Goal: Information Seeking & Learning: Learn about a topic

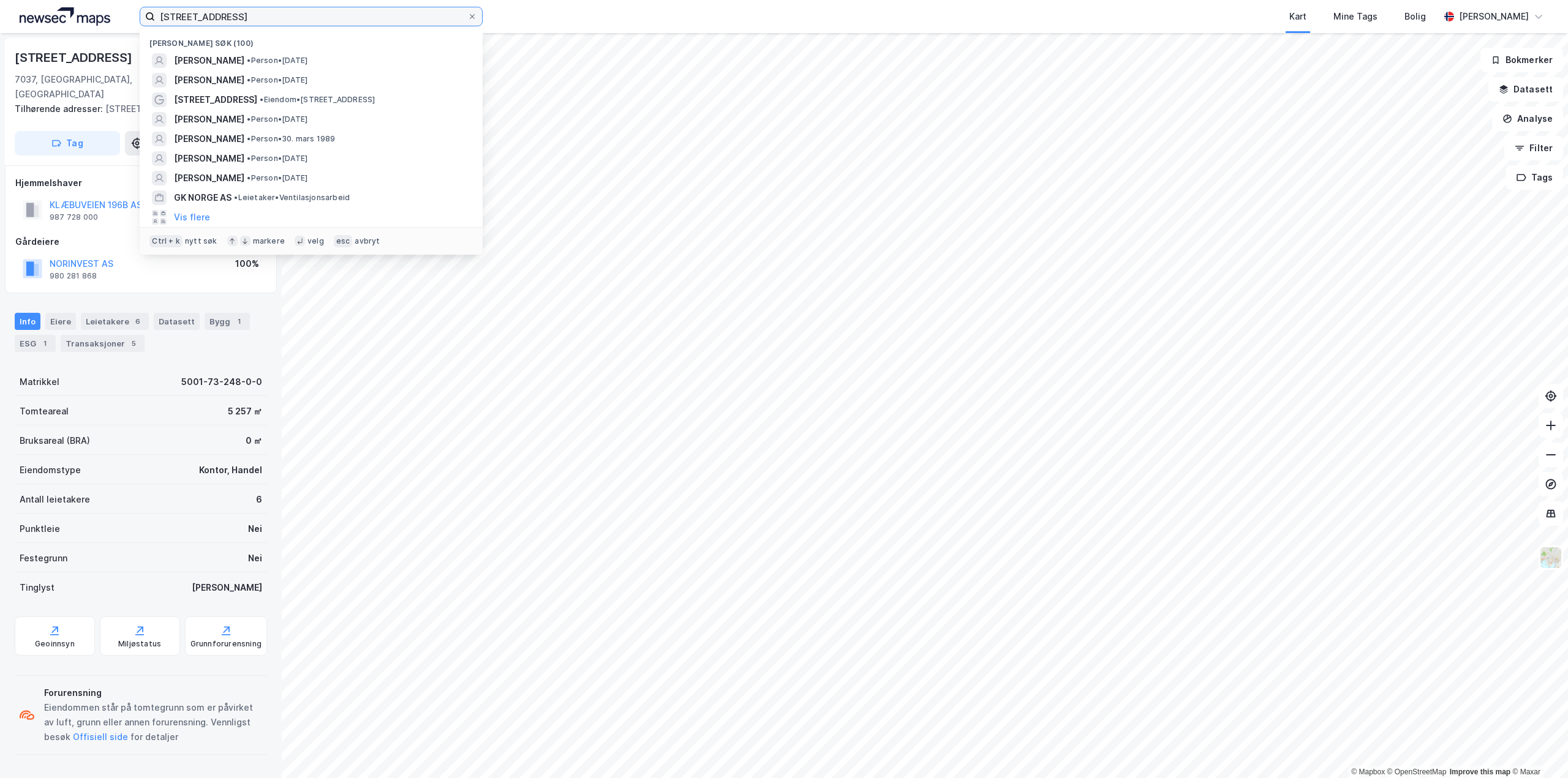
click at [279, 9] on input "[STREET_ADDRESS]" at bounding box center [311, 16] width 312 height 18
click at [473, 18] on icon at bounding box center [472, 16] width 8 height 8
click at [467, 18] on input "[STREET_ADDRESS]" at bounding box center [311, 16] width 312 height 18
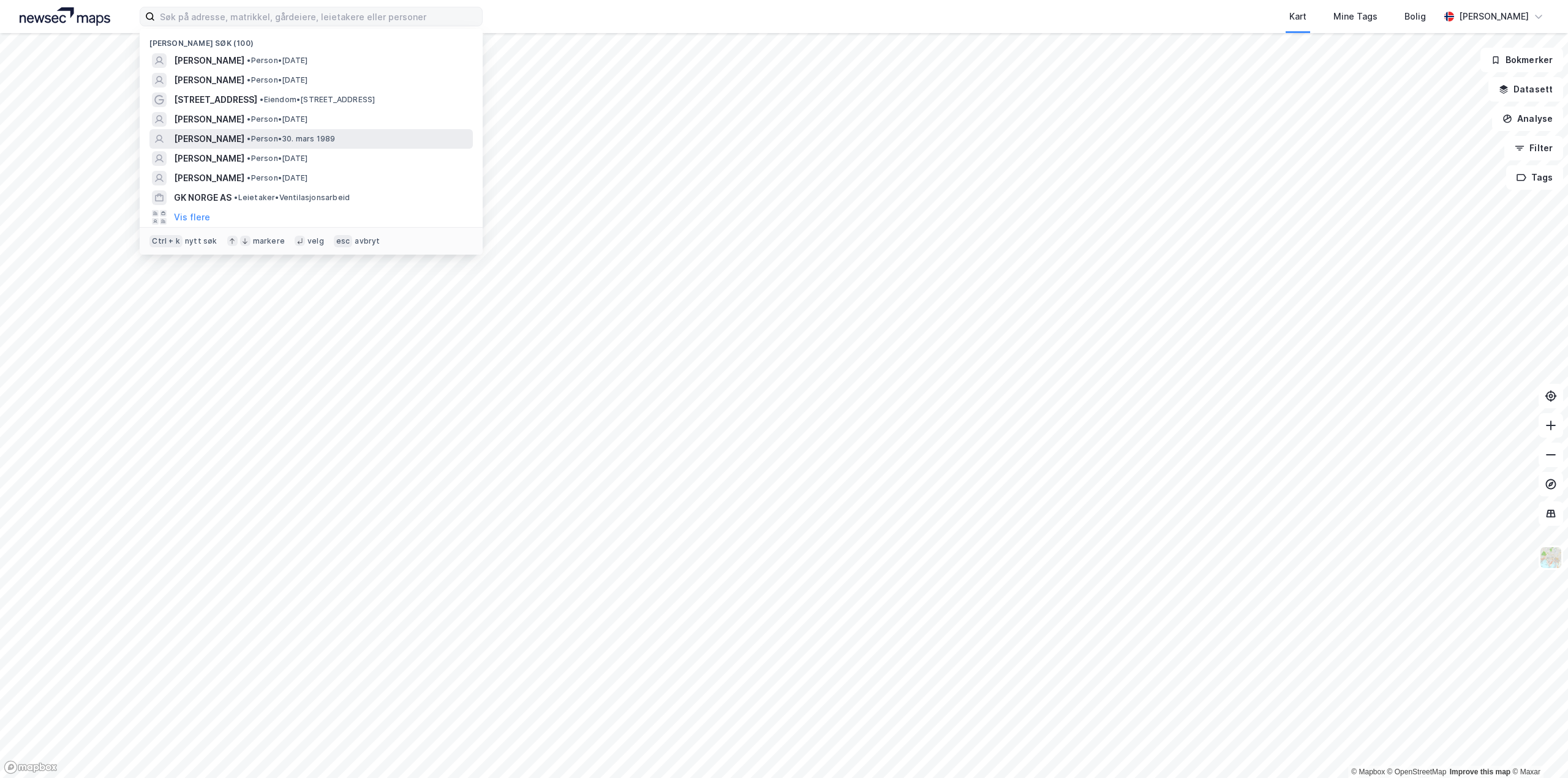
click at [287, 139] on span "• Person • [DATE]" at bounding box center [291, 138] width 88 height 10
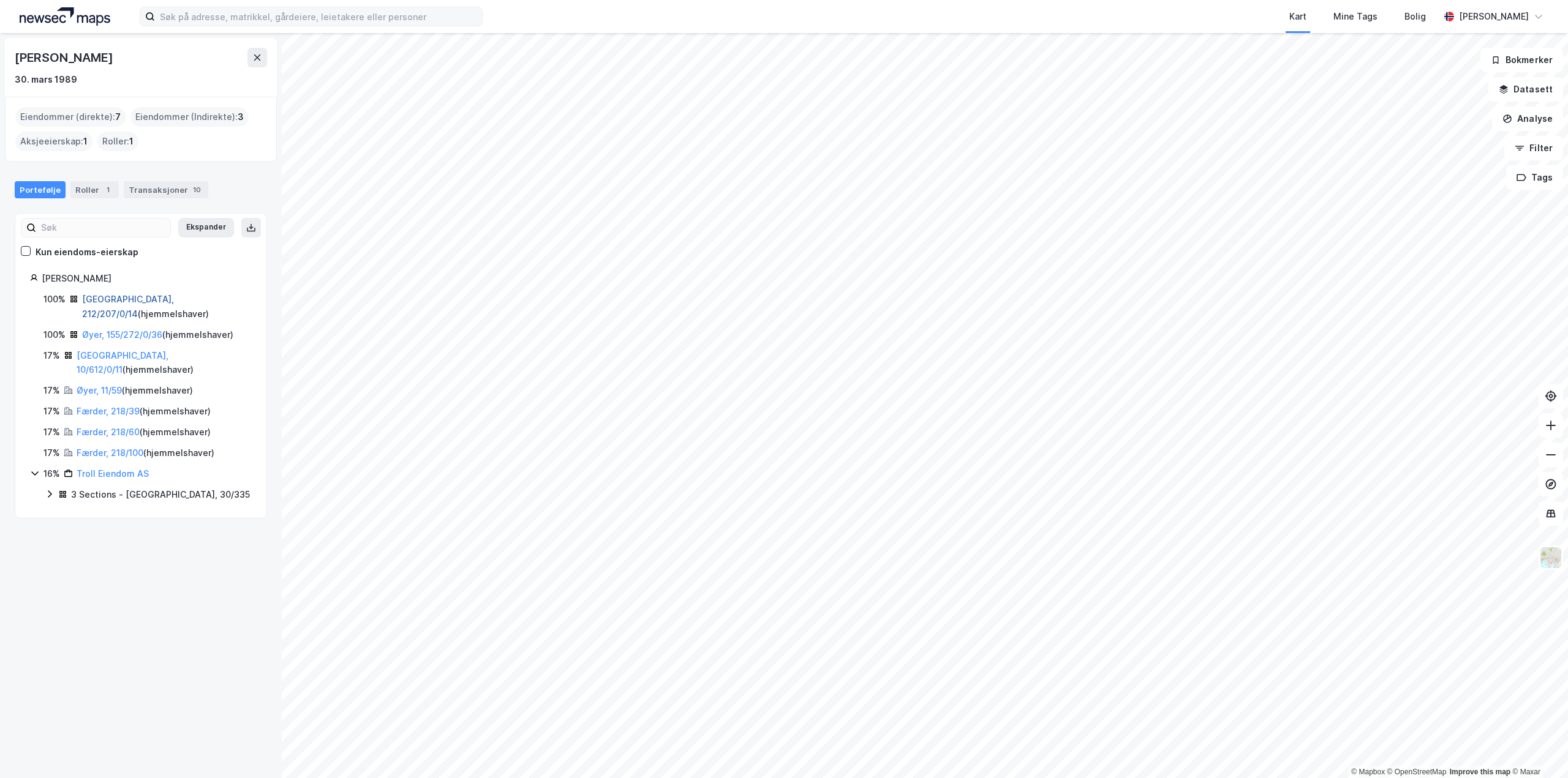
click at [145, 298] on link "[GEOGRAPHIC_DATA], 212/207/0/14" at bounding box center [128, 307] width 92 height 25
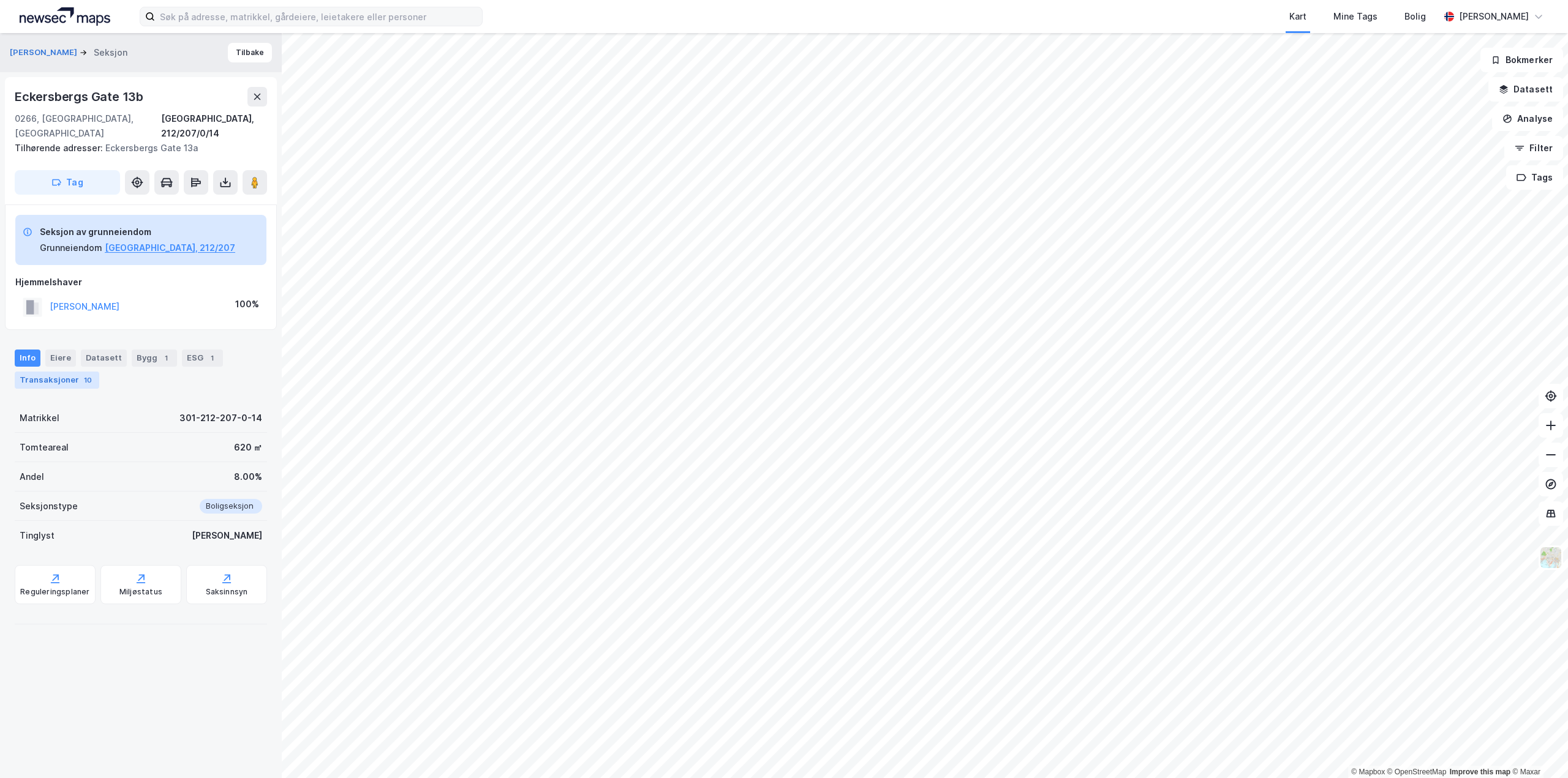
click at [65, 372] on div "Transaksjoner 10" at bounding box center [56, 380] width 84 height 17
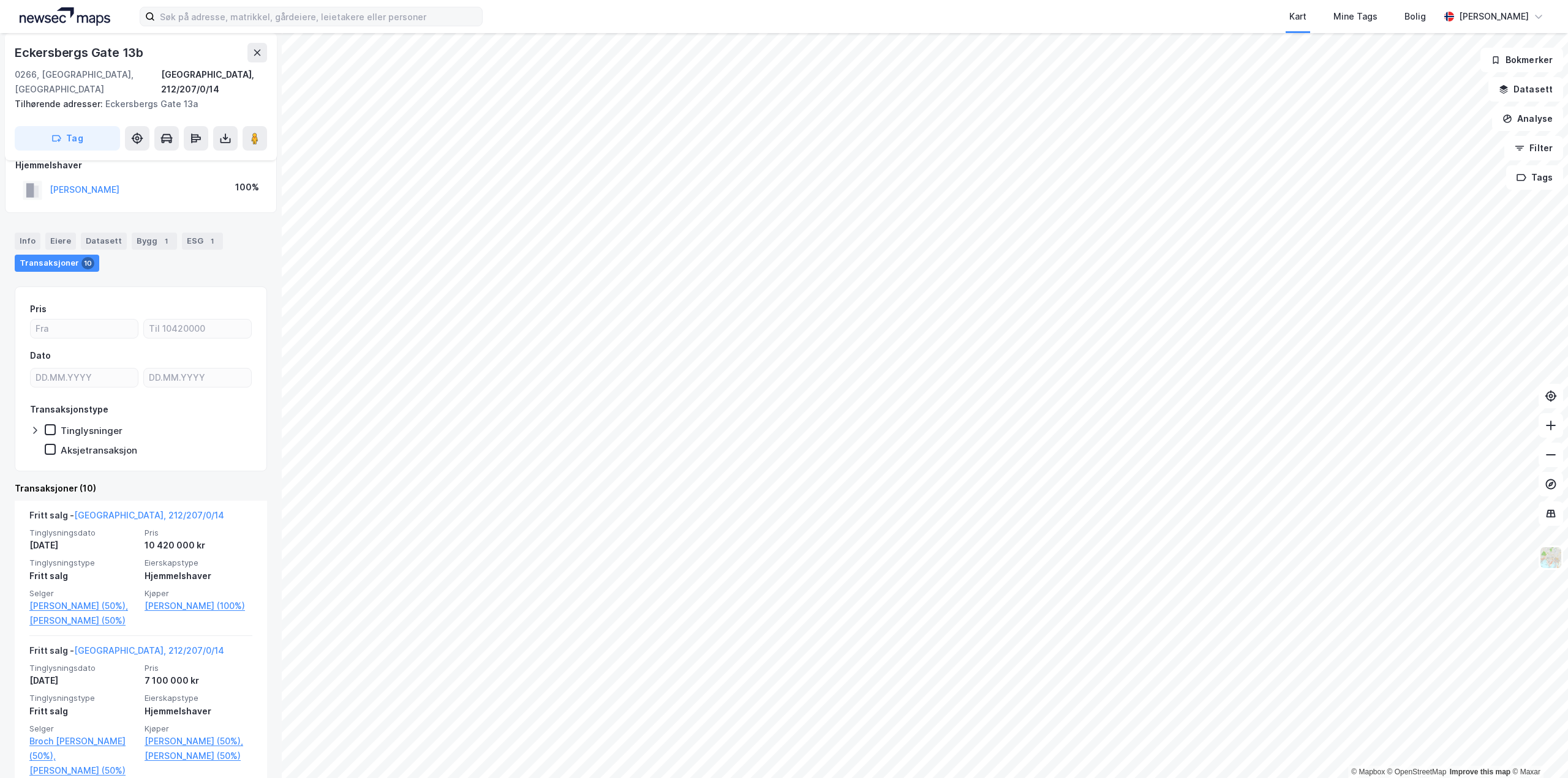
scroll to position [183, 0]
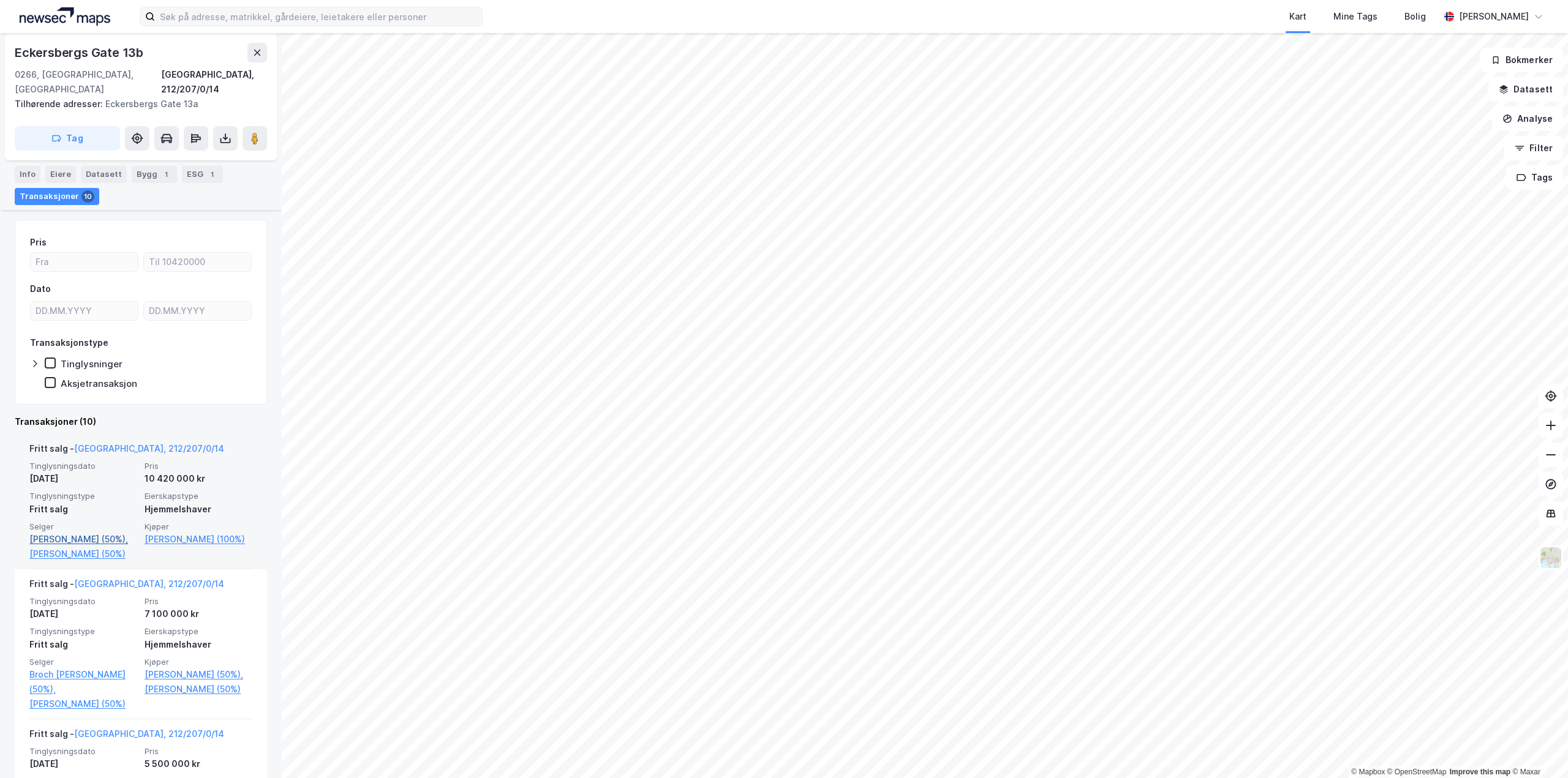
click at [90, 532] on link "[PERSON_NAME] (50%)," at bounding box center [83, 539] width 108 height 15
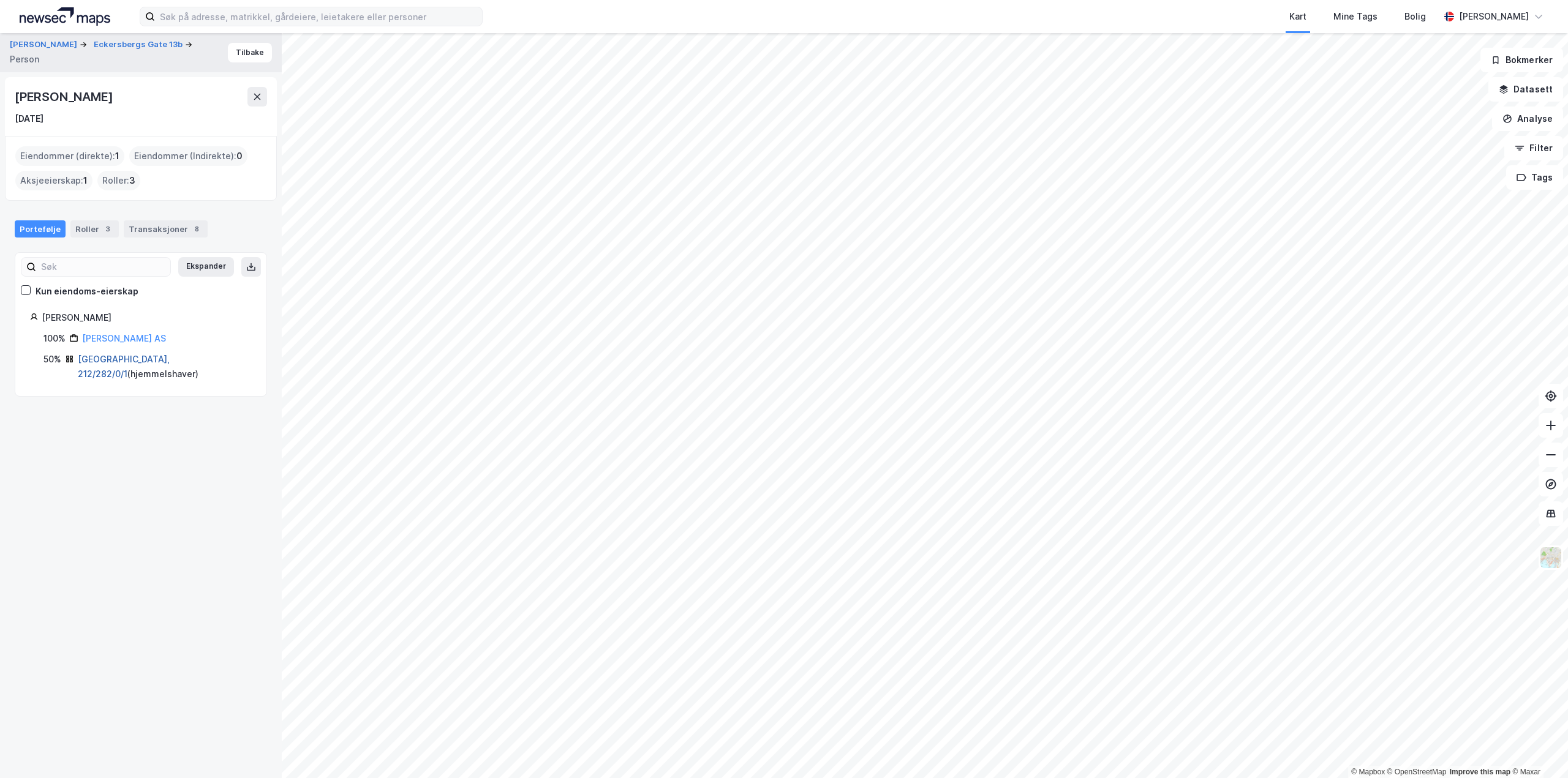
click at [123, 357] on link "[GEOGRAPHIC_DATA], 212/282/0/1" at bounding box center [124, 367] width 92 height 25
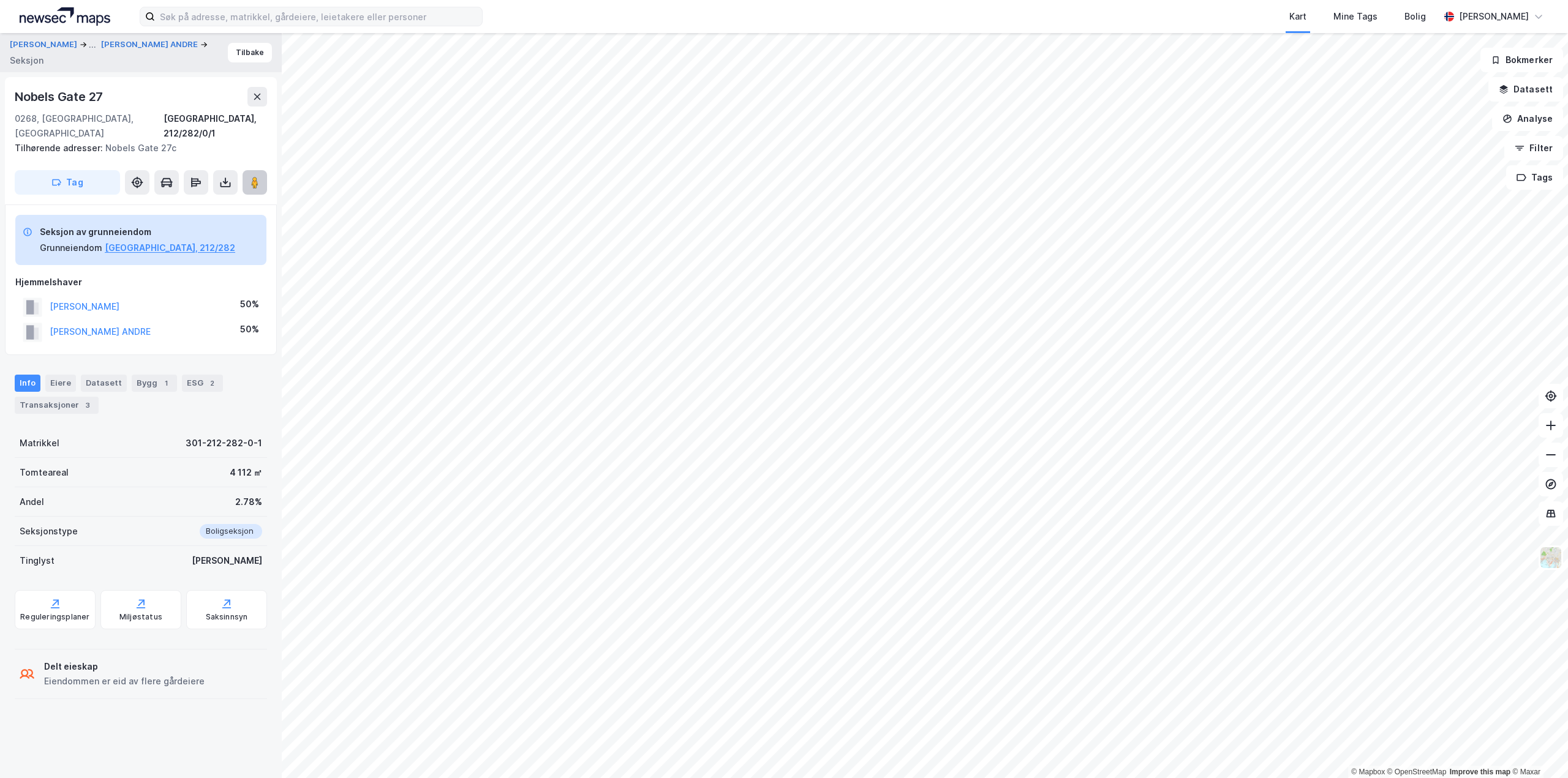
click at [252, 176] on image at bounding box center [255, 182] width 8 height 12
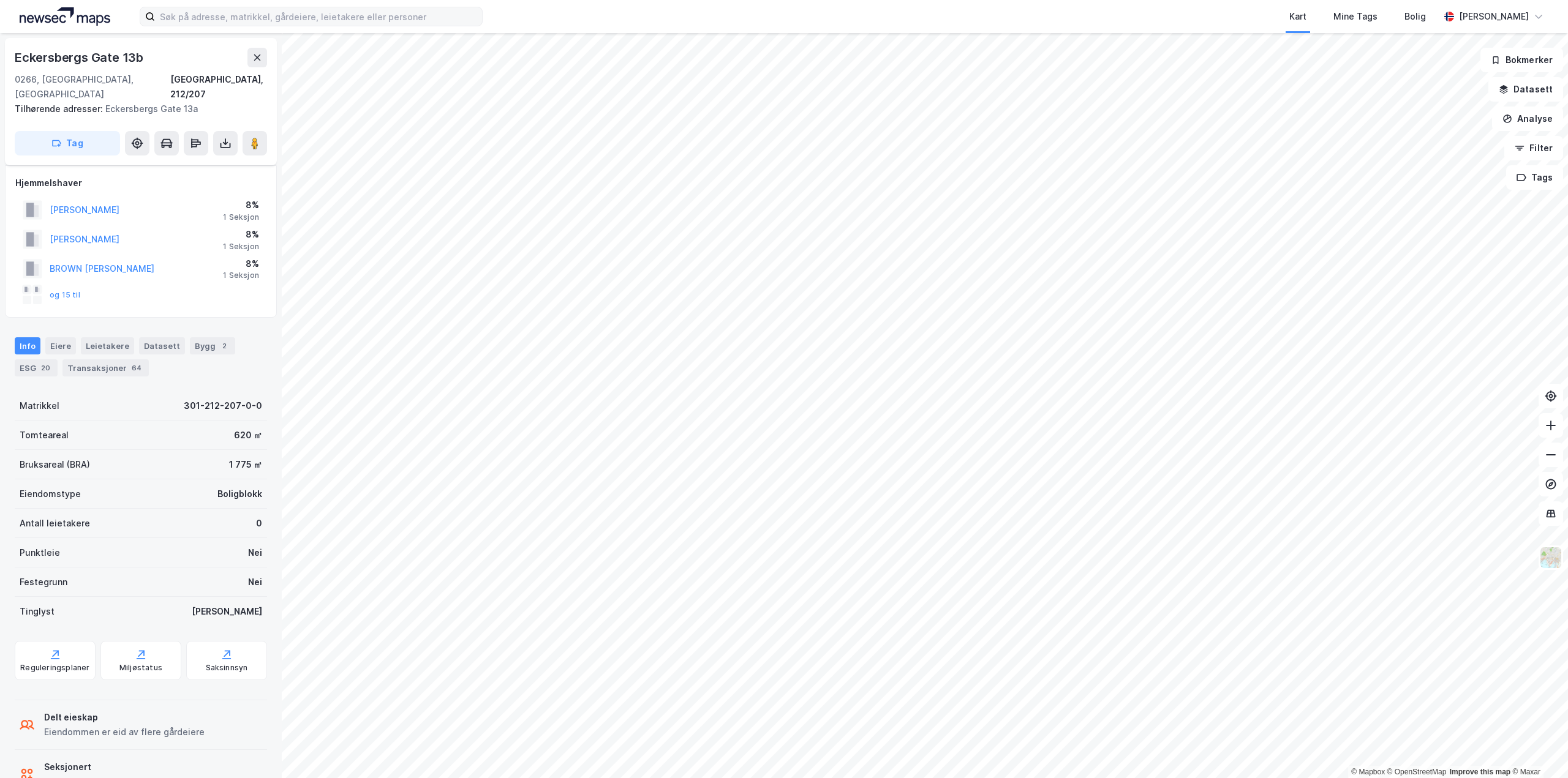
scroll to position [26, 0]
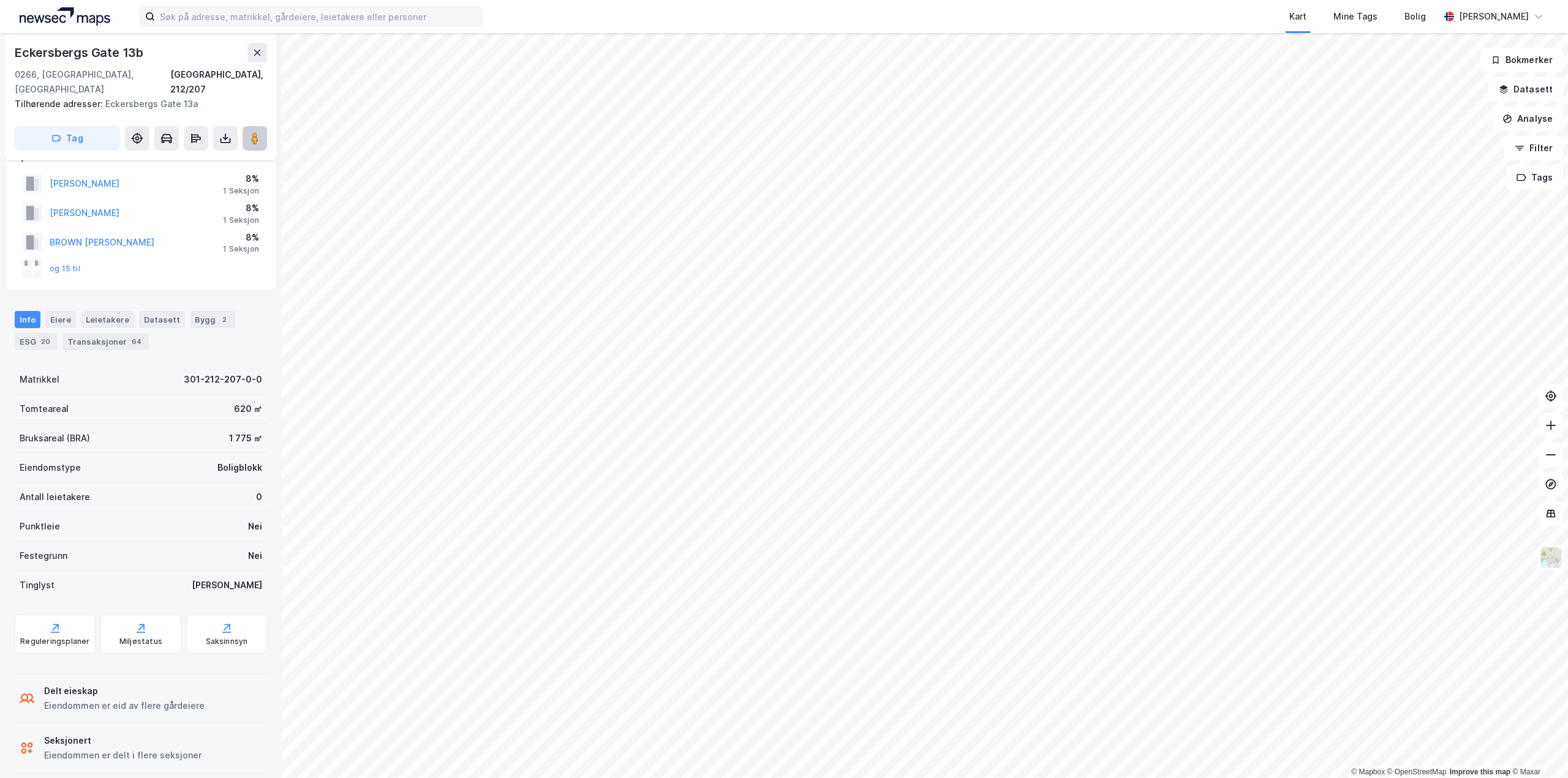
click at [261, 129] on button at bounding box center [255, 138] width 25 height 25
